Goal: Navigation & Orientation: Find specific page/section

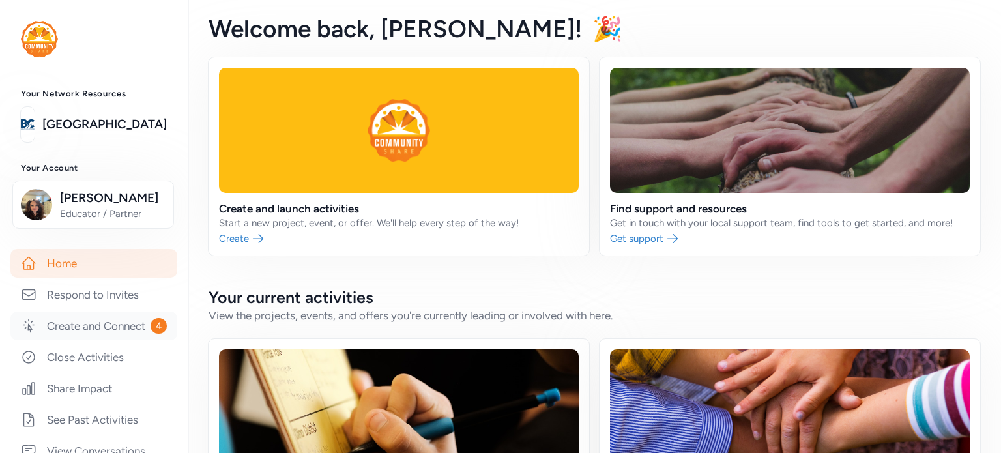
click at [126, 340] on link "Create and Connect 4" at bounding box center [93, 325] width 167 height 29
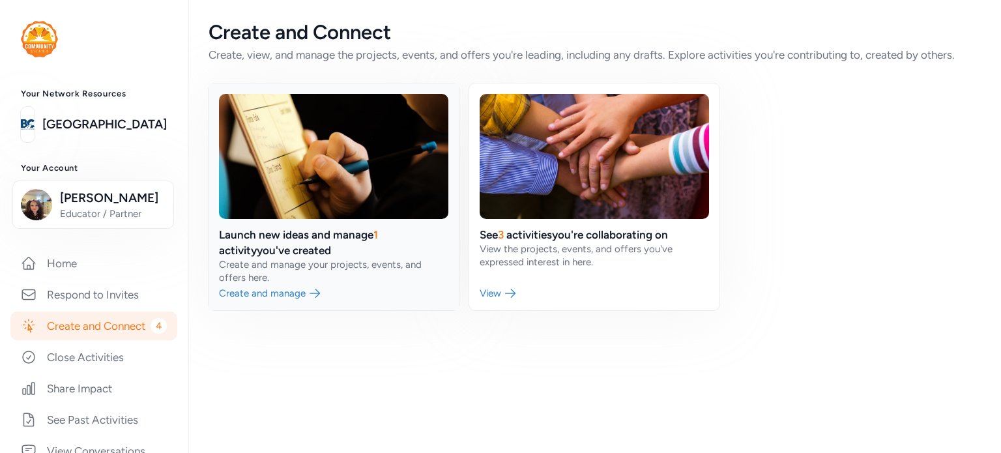
click at [294, 292] on link at bounding box center [333, 196] width 250 height 227
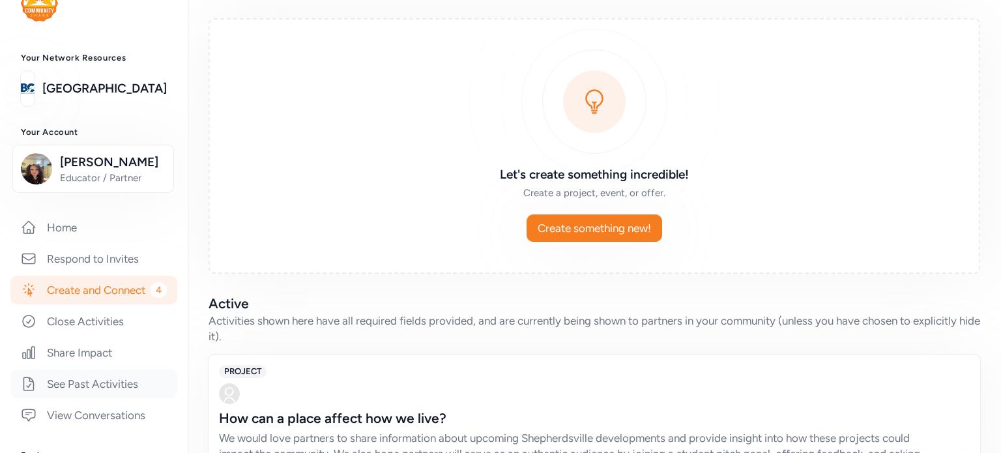
scroll to position [65, 0]
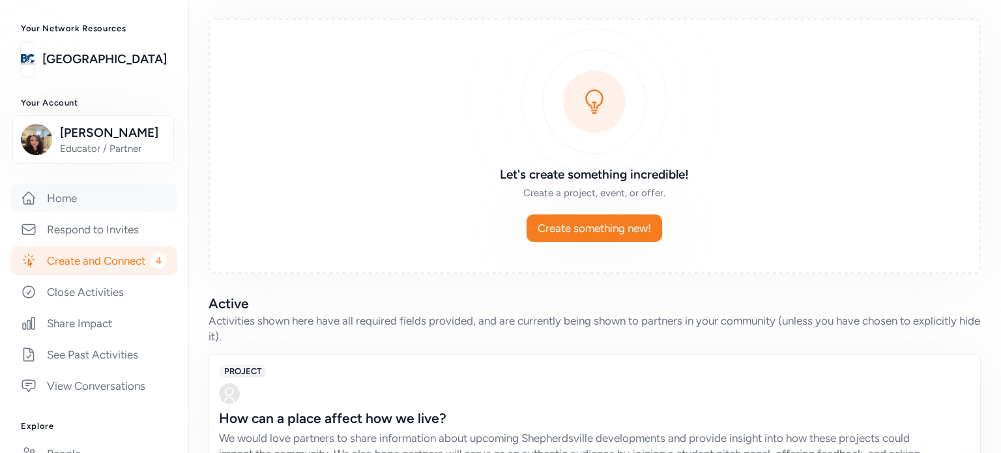
click at [58, 198] on link "Home" at bounding box center [93, 198] width 167 height 29
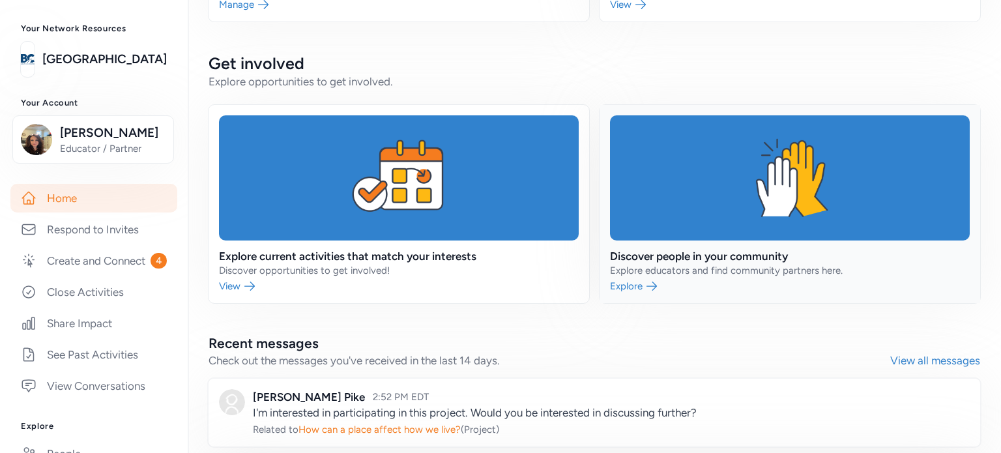
click at [840, 169] on link at bounding box center [789, 204] width 380 height 198
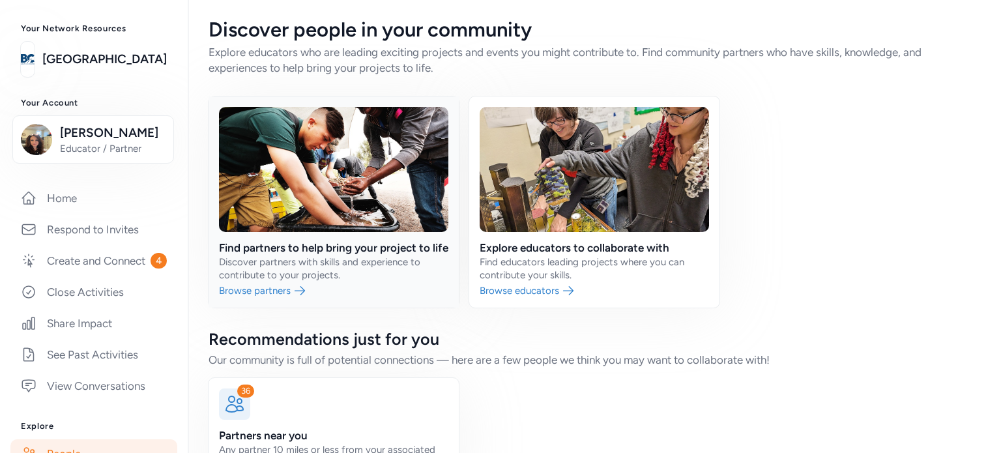
click at [291, 307] on link at bounding box center [333, 201] width 250 height 211
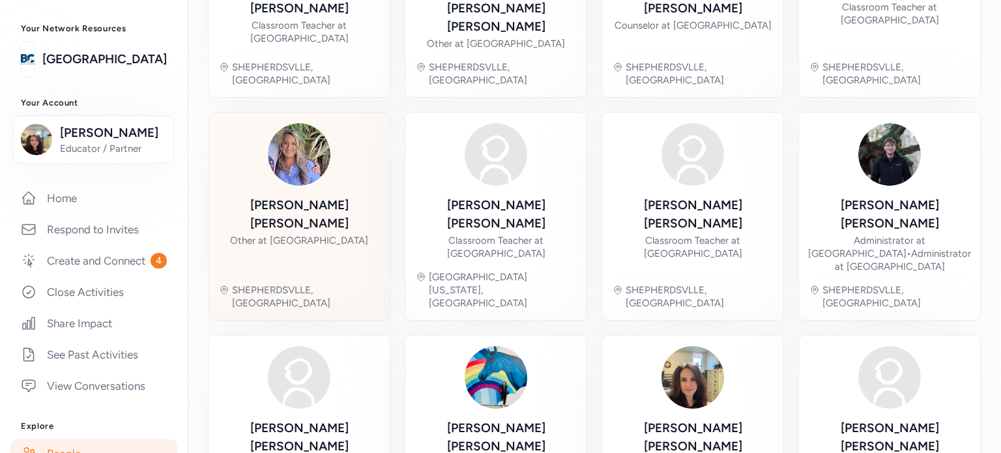
scroll to position [482, 0]
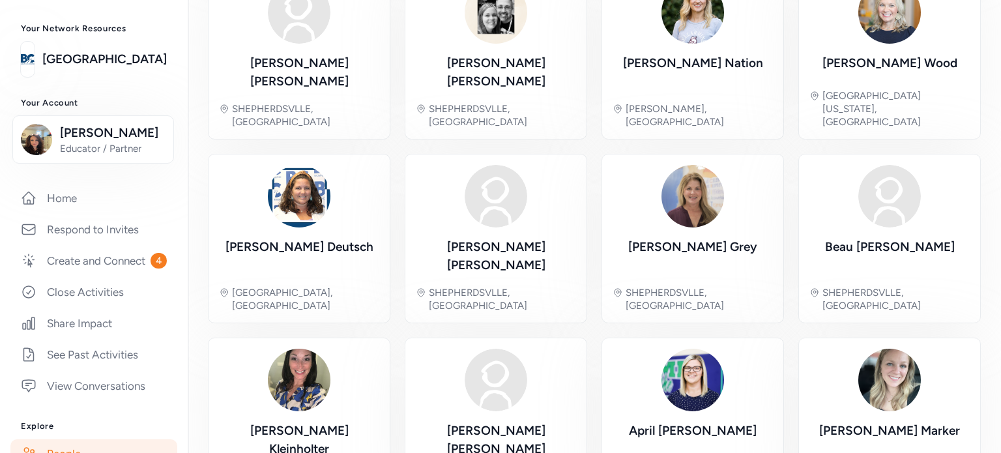
scroll to position [378, 0]
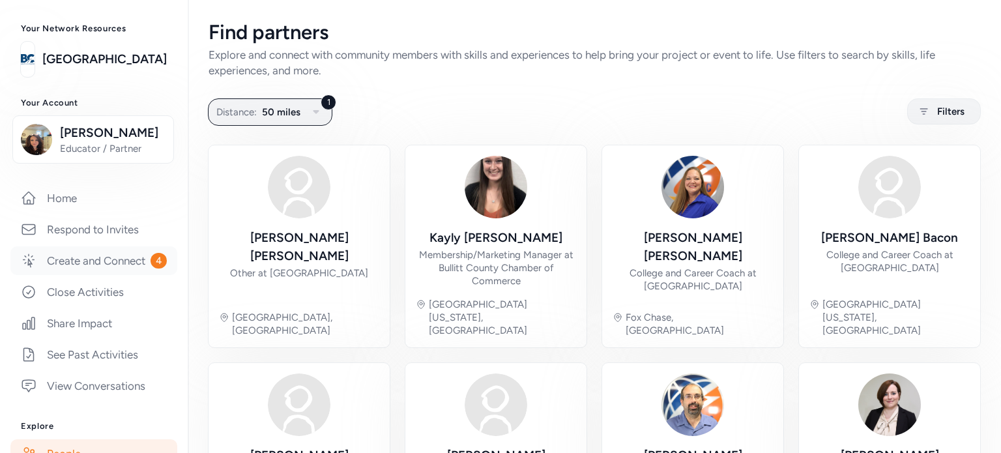
click at [107, 275] on link "Create and Connect 4" at bounding box center [93, 260] width 167 height 29
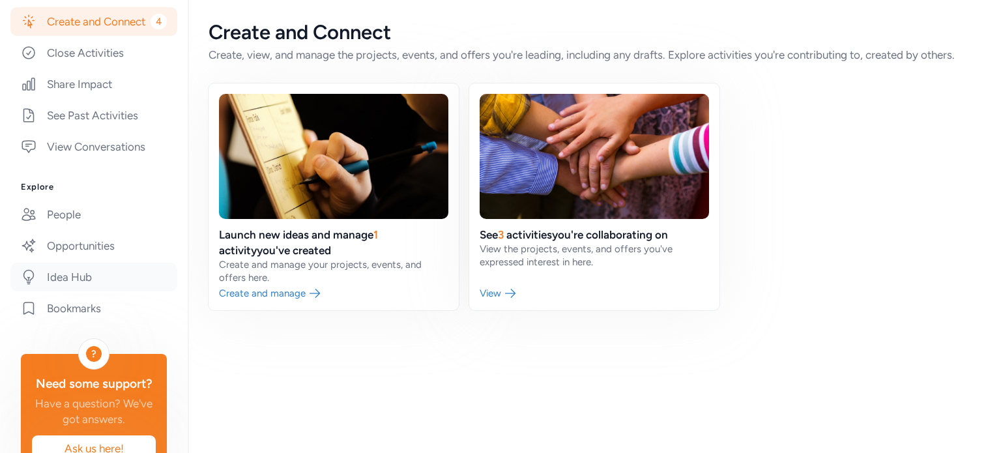
scroll to position [326, 0]
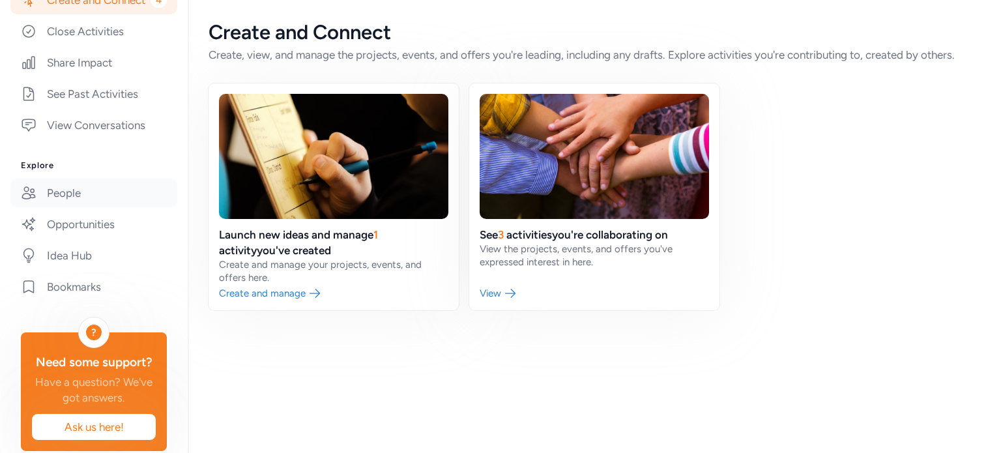
click at [130, 207] on link "People" at bounding box center [93, 192] width 167 height 29
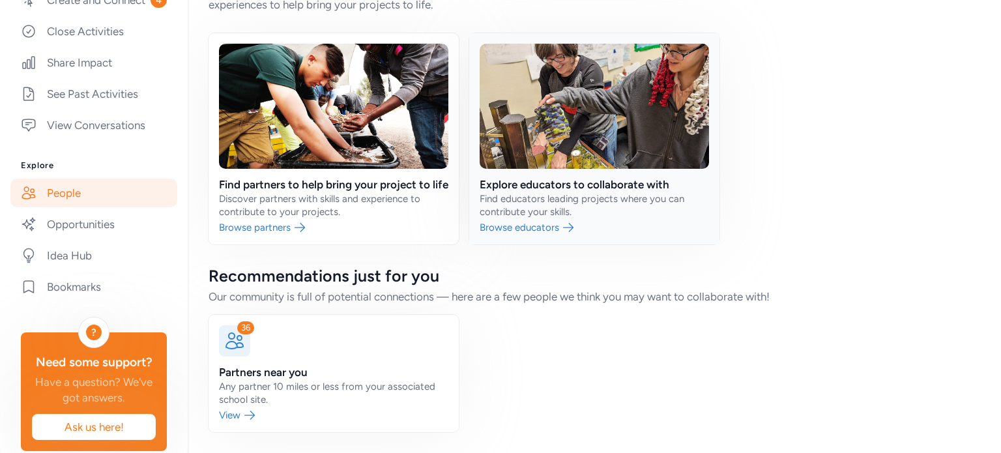
scroll to position [81, 0]
click at [263, 341] on link at bounding box center [333, 373] width 250 height 117
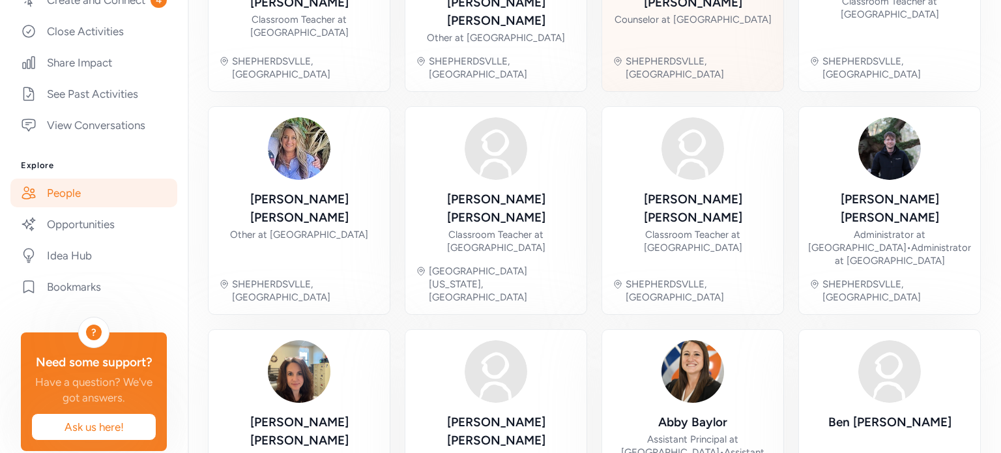
scroll to position [482, 0]
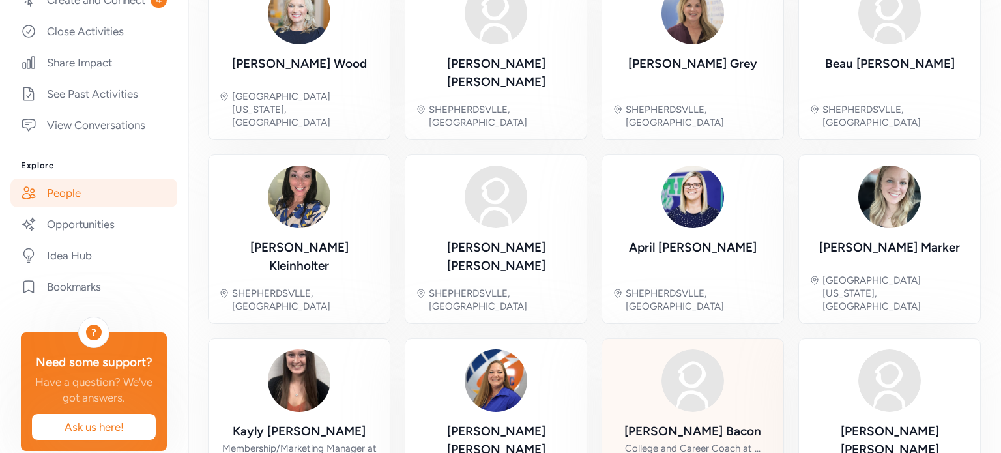
scroll to position [404, 0]
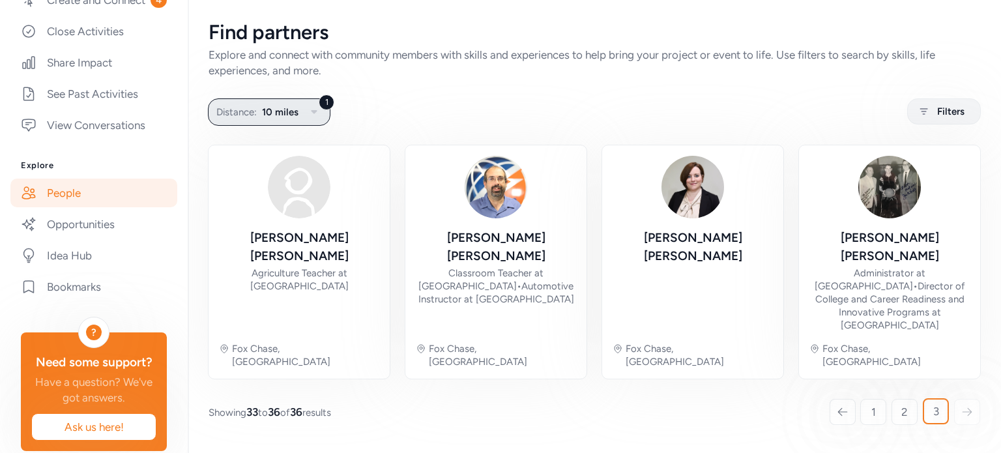
click at [307, 104] on button "1 Distance: 10 miles" at bounding box center [269, 111] width 122 height 27
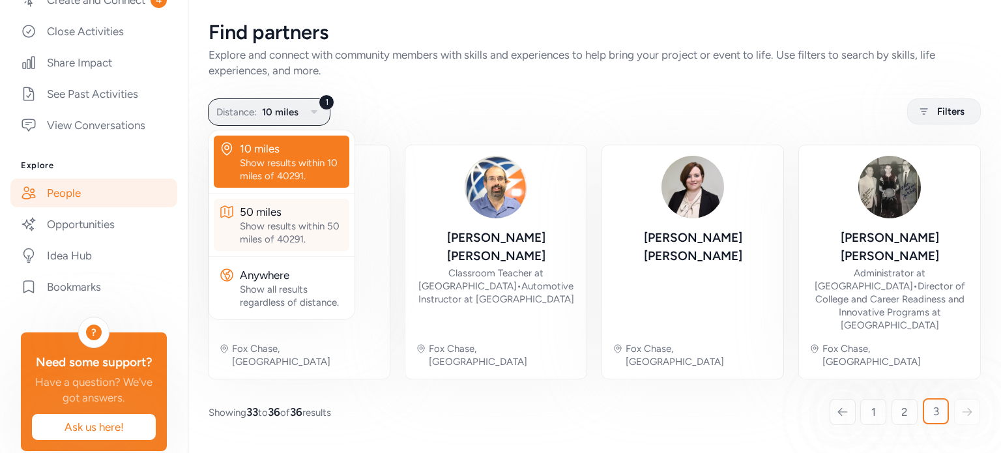
click at [296, 230] on div "Show results within 50 miles of 40291." at bounding box center [292, 233] width 104 height 26
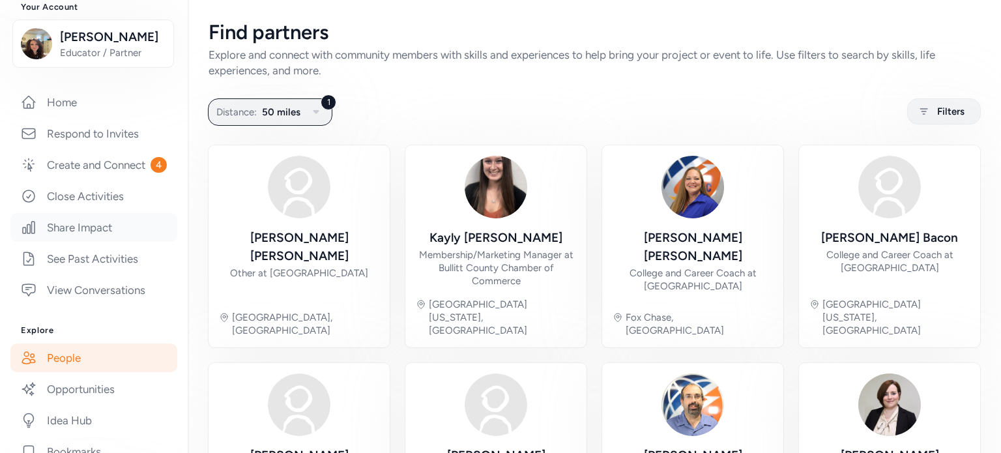
scroll to position [130, 0]
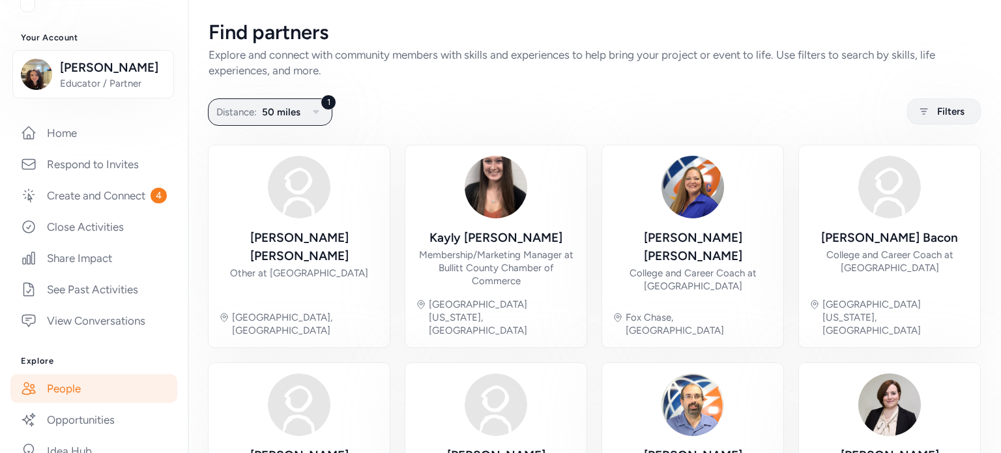
click at [67, 149] on div "Home Respond to Invites Create and Connect 4 Close Activities Share Impact See …" at bounding box center [94, 227] width 146 height 216
click at [69, 137] on link "Home" at bounding box center [93, 133] width 167 height 29
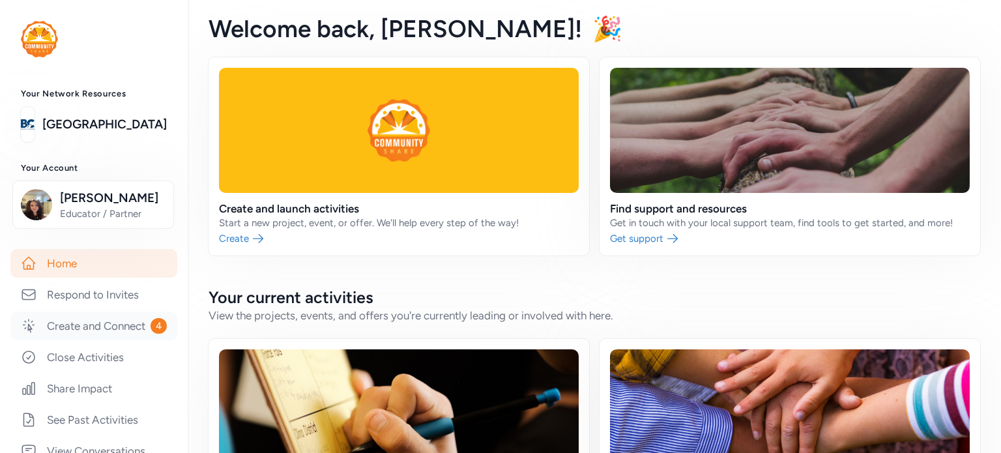
click at [120, 336] on link "Create and Connect 4" at bounding box center [93, 325] width 167 height 29
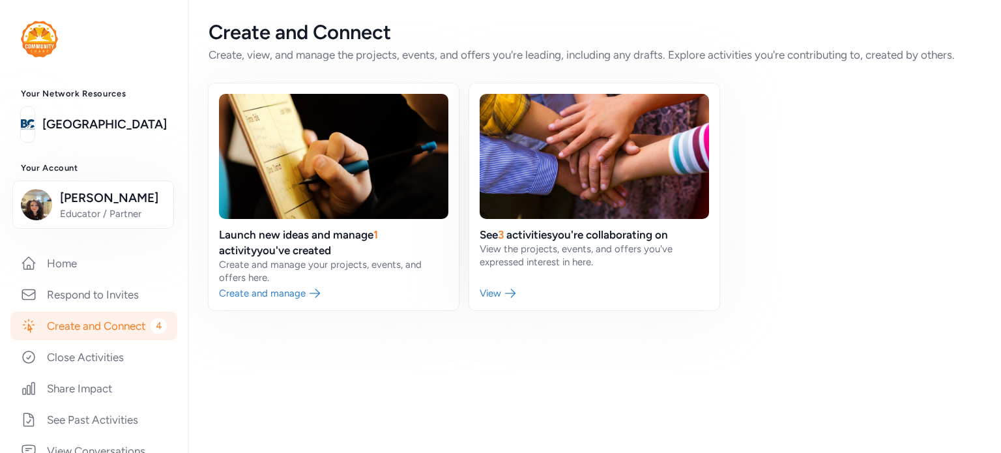
click at [106, 171] on h3 "Your Account" at bounding box center [94, 168] width 146 height 10
click at [410, 53] on div "Create, view, and manage the projects, events, and offers you're leading, inclu…" at bounding box center [593, 55] width 771 height 16
